Goal: Find specific page/section: Find specific page/section

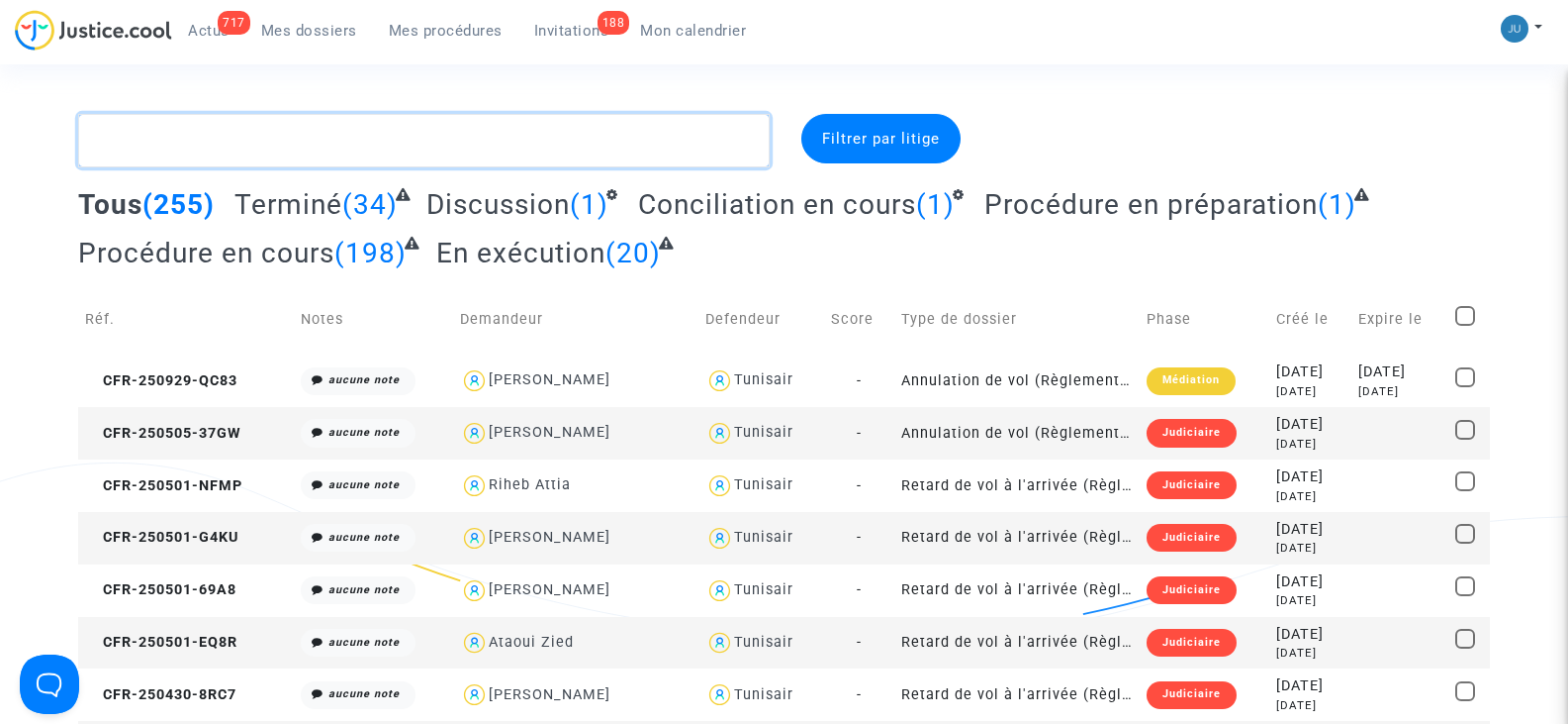
click at [235, 154] on textarea at bounding box center [423, 141] width 691 height 54
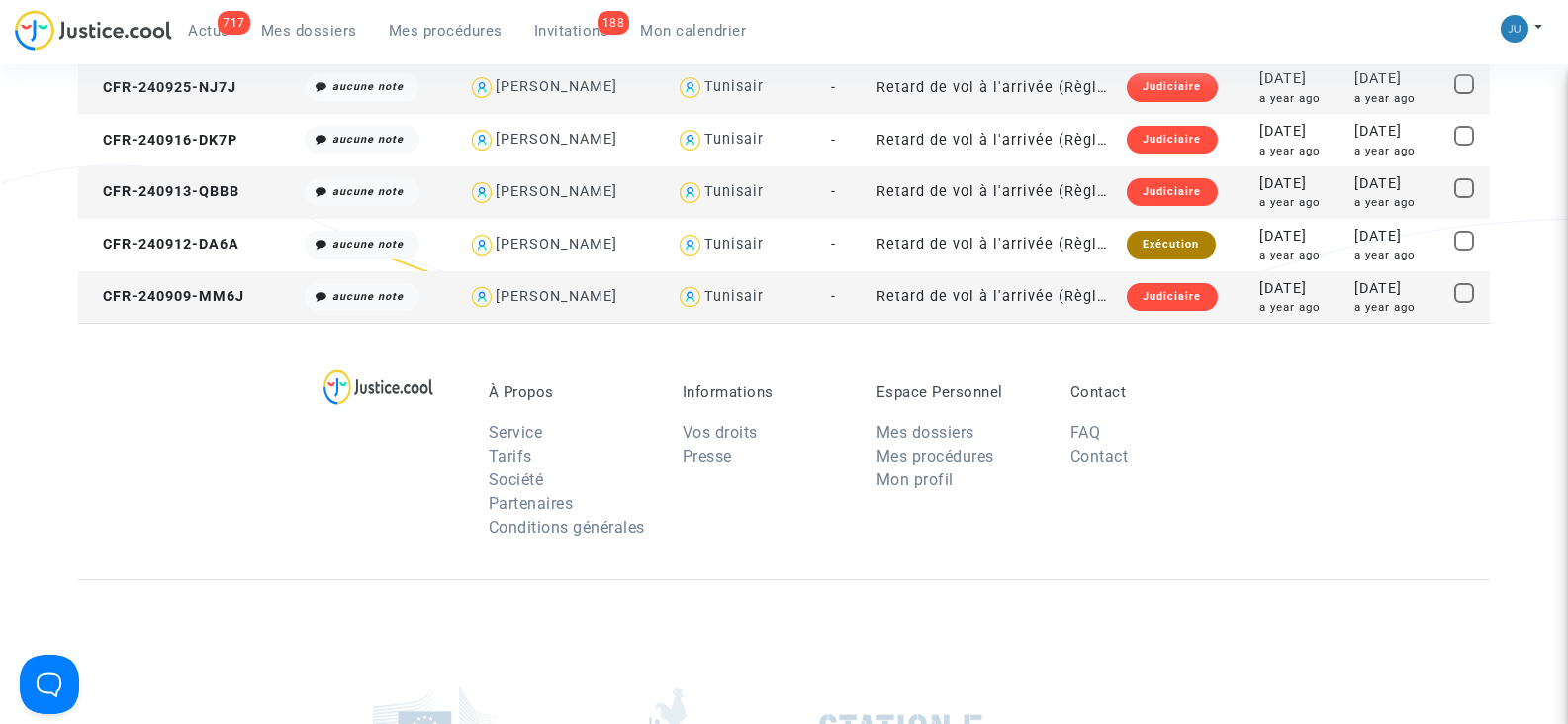
scroll to position [198, 0]
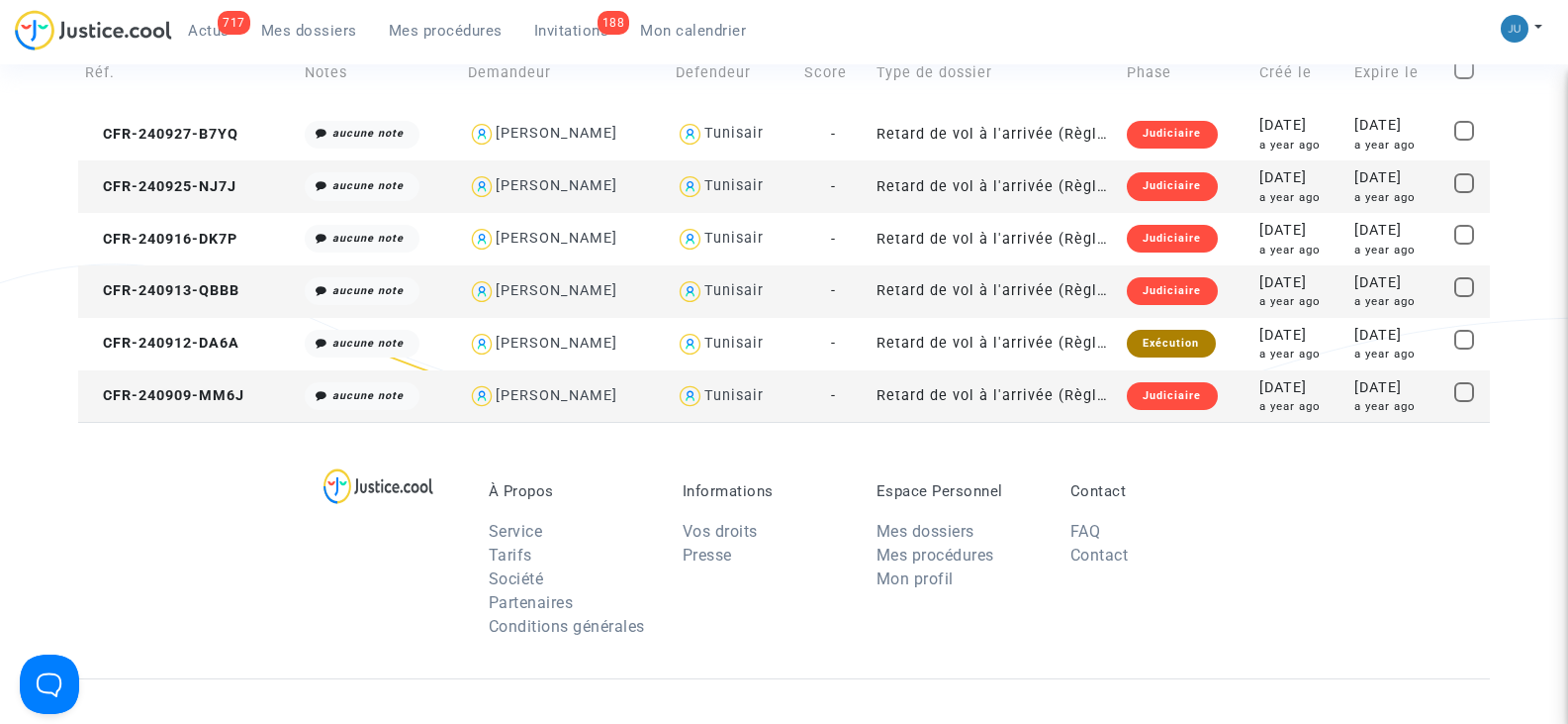
type textarea "CFR-240"
